Goal: Information Seeking & Learning: Learn about a topic

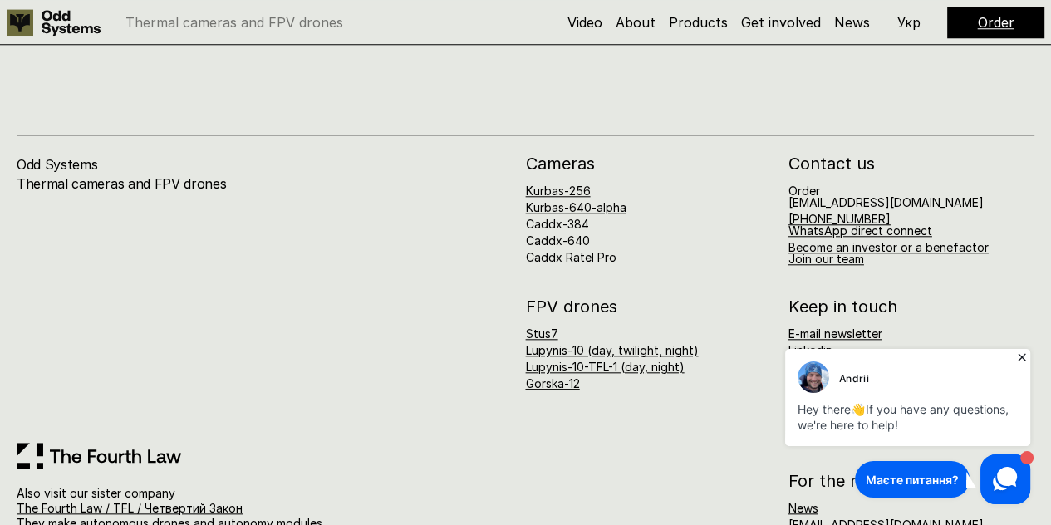
scroll to position [6621, 0]
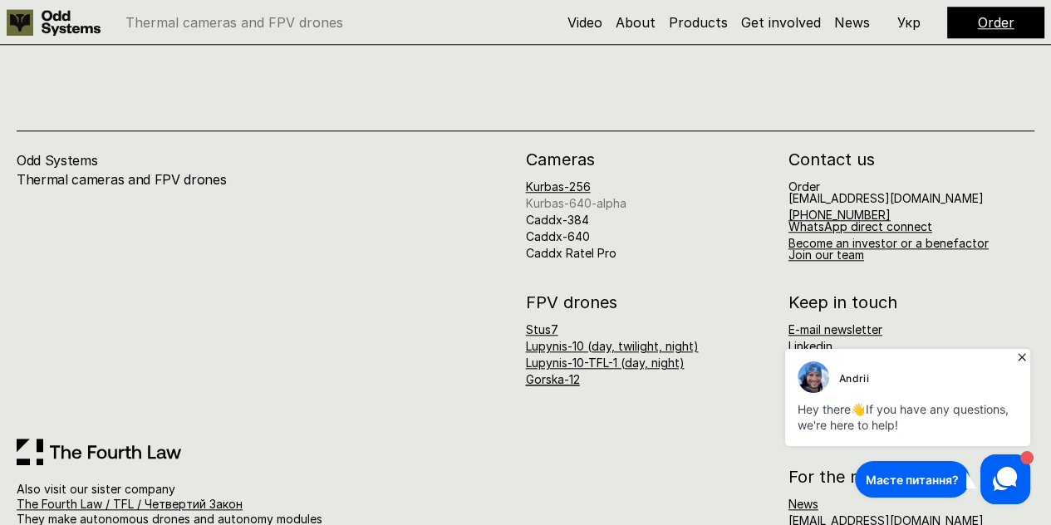
click at [549, 196] on link "Kurbas-640-alpha" at bounding box center [576, 203] width 101 height 14
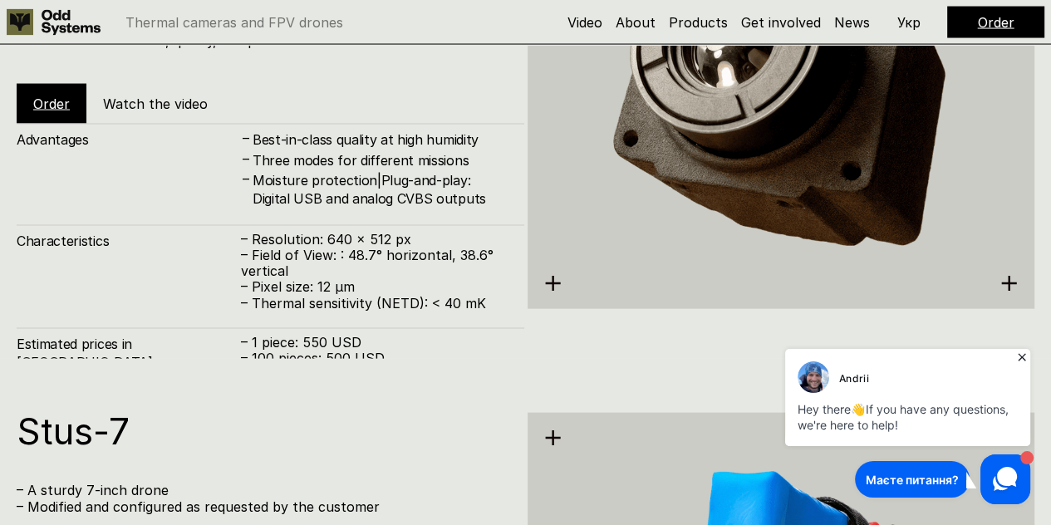
scroll to position [2639, 0]
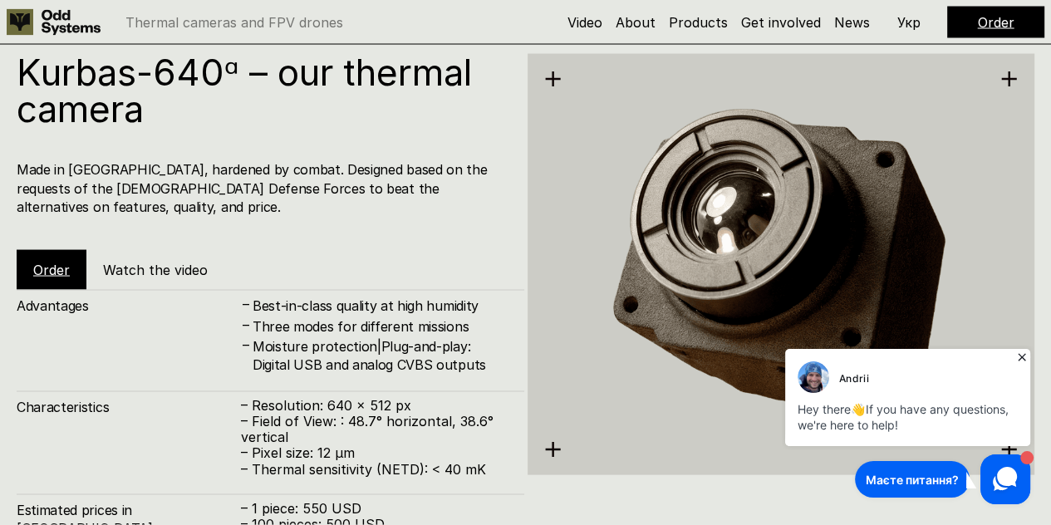
click at [1024, 356] on icon at bounding box center [1022, 357] width 17 height 17
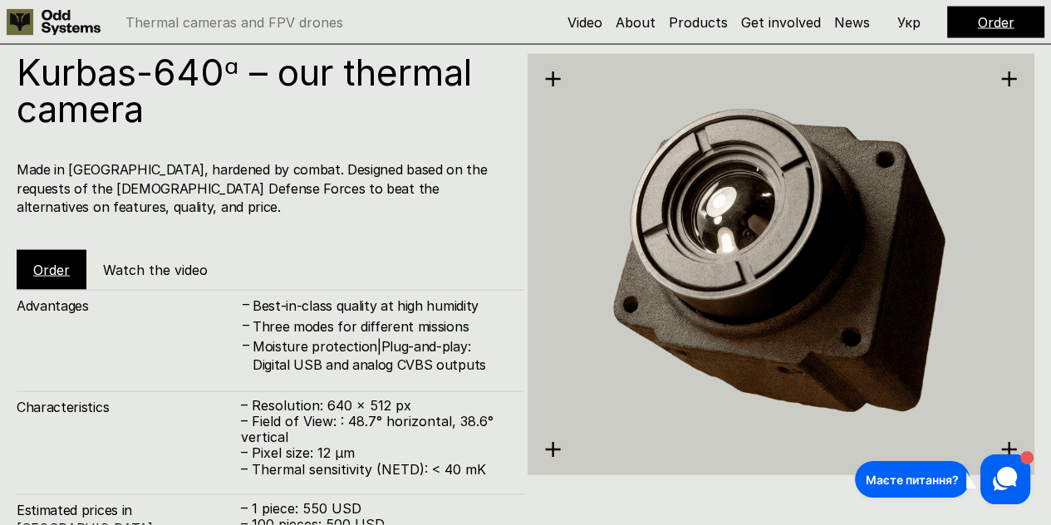
click at [914, 23] on p "Укр" at bounding box center [908, 22] width 23 height 13
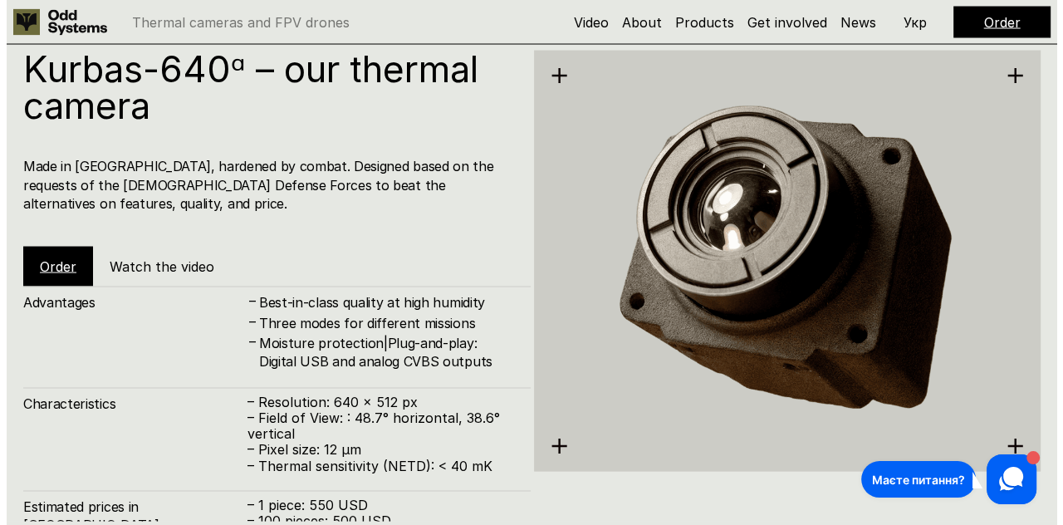
scroll to position [2722, 0]
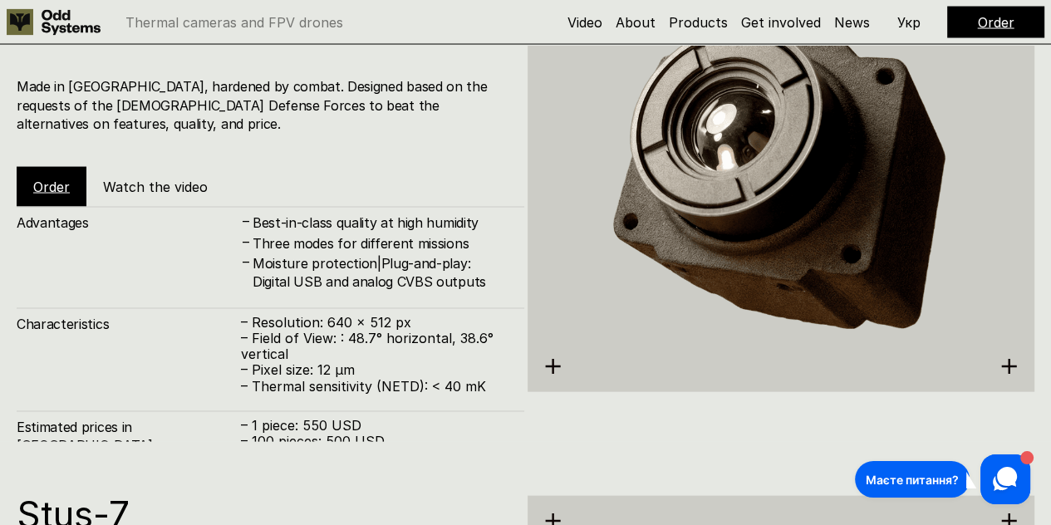
click at [160, 178] on h5 "Watch the video" at bounding box center [155, 187] width 105 height 18
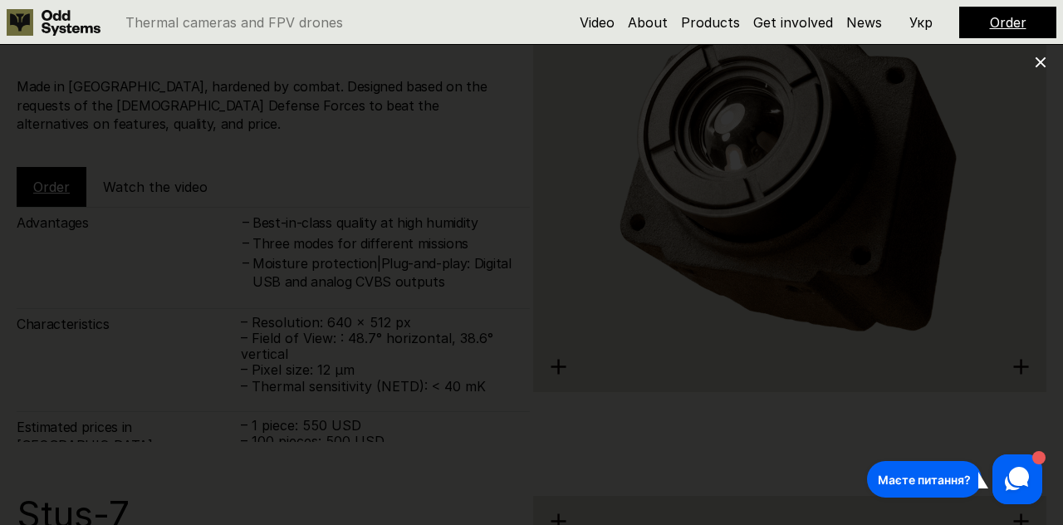
scroll to position [6607, 0]
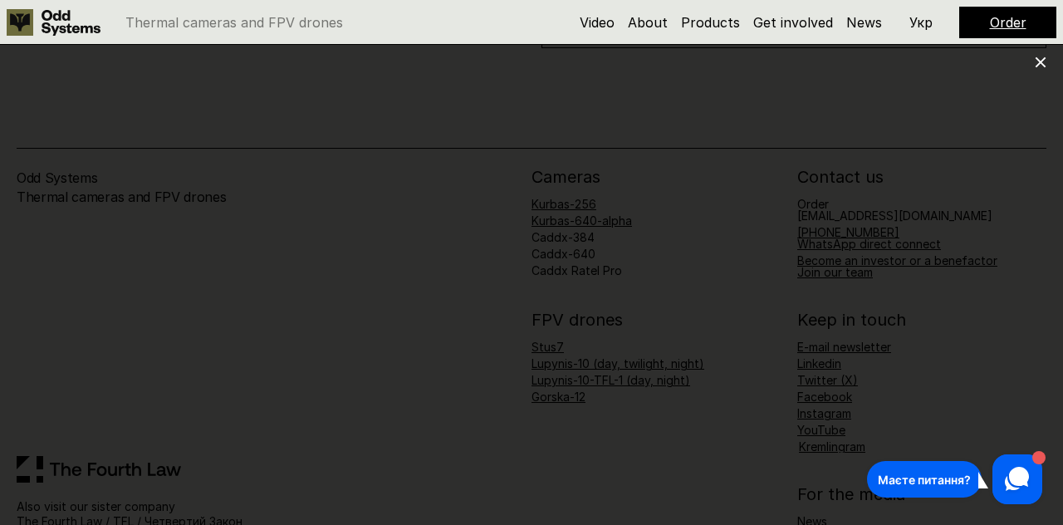
click at [1040, 61] on use at bounding box center [1041, 62] width 11 height 11
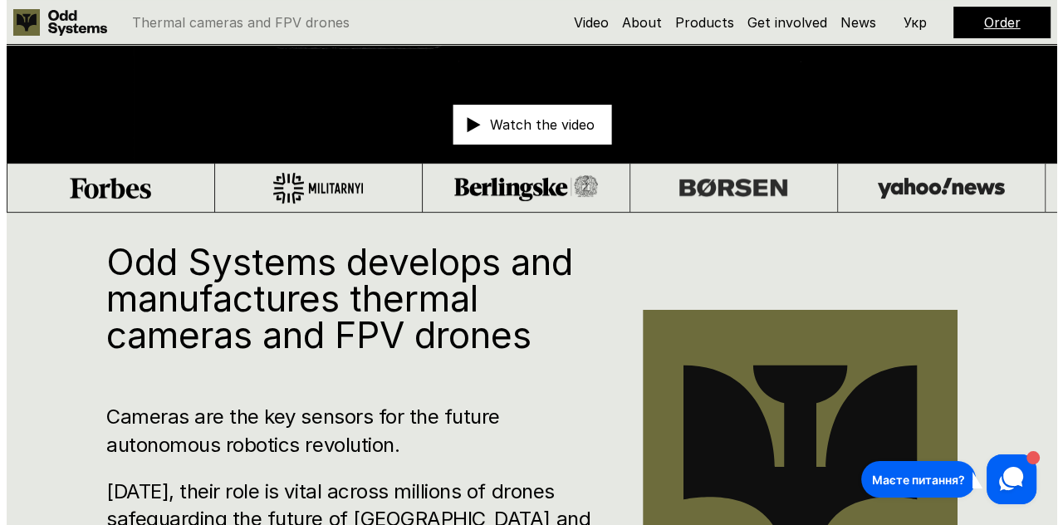
scroll to position [0, 0]
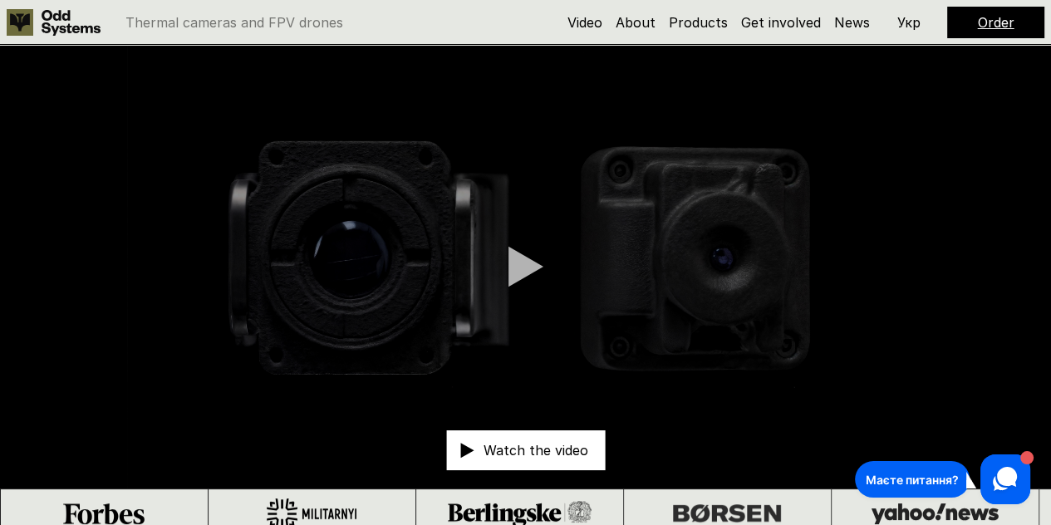
click at [542, 263] on div at bounding box center [525, 267] width 35 height 42
